Goal: Task Accomplishment & Management: Use online tool/utility

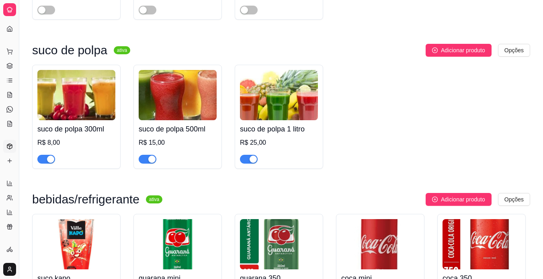
scroll to position [6, 0]
click at [13, 22] on link "Dashboard" at bounding box center [9, 22] width 13 height 13
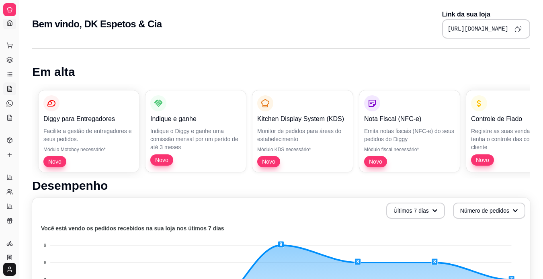
click at [6, 91] on link "Salão / Mesas" at bounding box center [9, 88] width 13 height 13
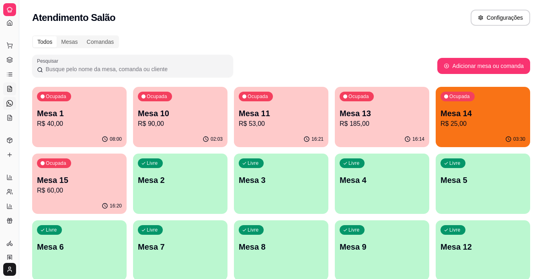
click at [8, 102] on icon at bounding box center [9, 103] width 6 height 6
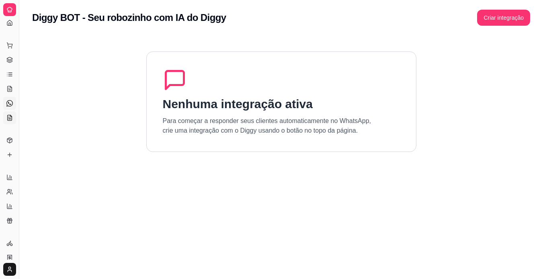
click at [8, 120] on icon at bounding box center [9, 118] width 6 height 6
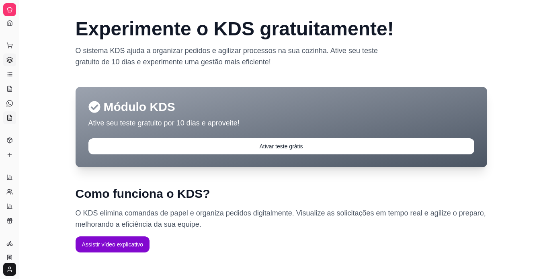
click at [13, 60] on link "Gestor de Pedidos" at bounding box center [9, 59] width 13 height 13
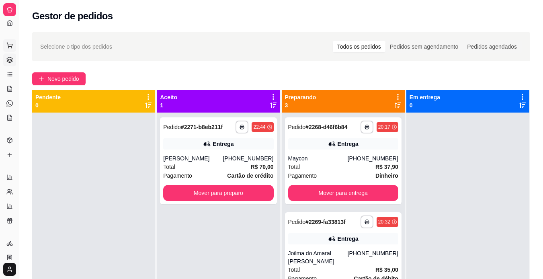
click at [12, 49] on button "Pedidos balcão (PDV)" at bounding box center [9, 45] width 13 height 13
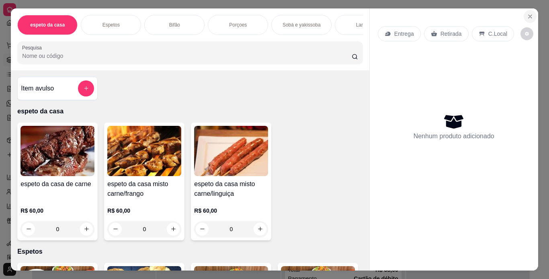
click at [527, 13] on icon "Close" at bounding box center [530, 16] width 6 height 6
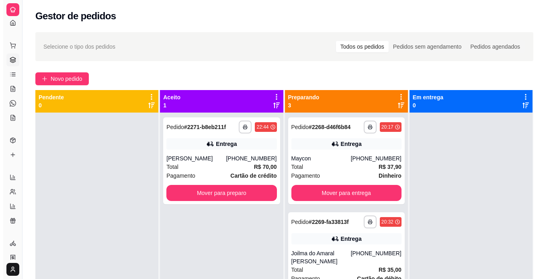
scroll to position [23, 0]
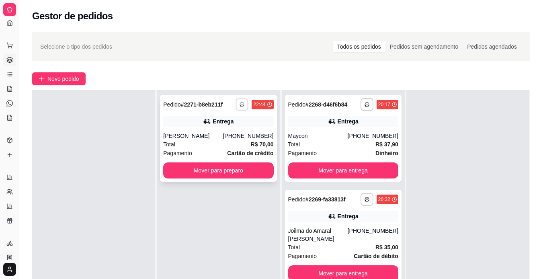
click at [242, 107] on button "button" at bounding box center [242, 104] width 12 height 12
click at [233, 129] on button "IMPRESSORA" at bounding box center [218, 132] width 56 height 12
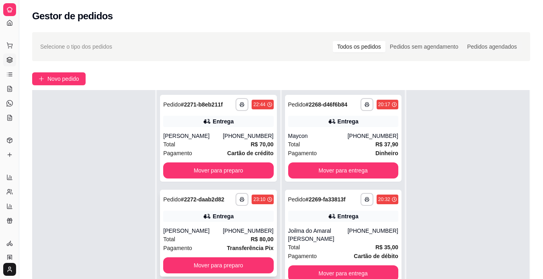
click at [196, 237] on div "Total R$ 80,00" at bounding box center [218, 239] width 110 height 9
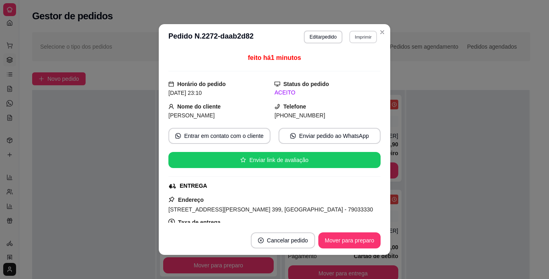
click at [356, 38] on button "Imprimir" at bounding box center [363, 37] width 28 height 12
click at [346, 63] on button "IMPRESSORA" at bounding box center [346, 65] width 56 height 12
click at [357, 41] on button "Imprimir" at bounding box center [363, 37] width 28 height 12
click at [346, 64] on button "IMPRESSORA" at bounding box center [346, 65] width 56 height 12
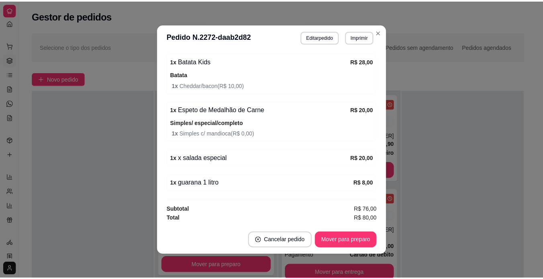
scroll to position [2, 0]
